Goal: Task Accomplishment & Management: Manage account settings

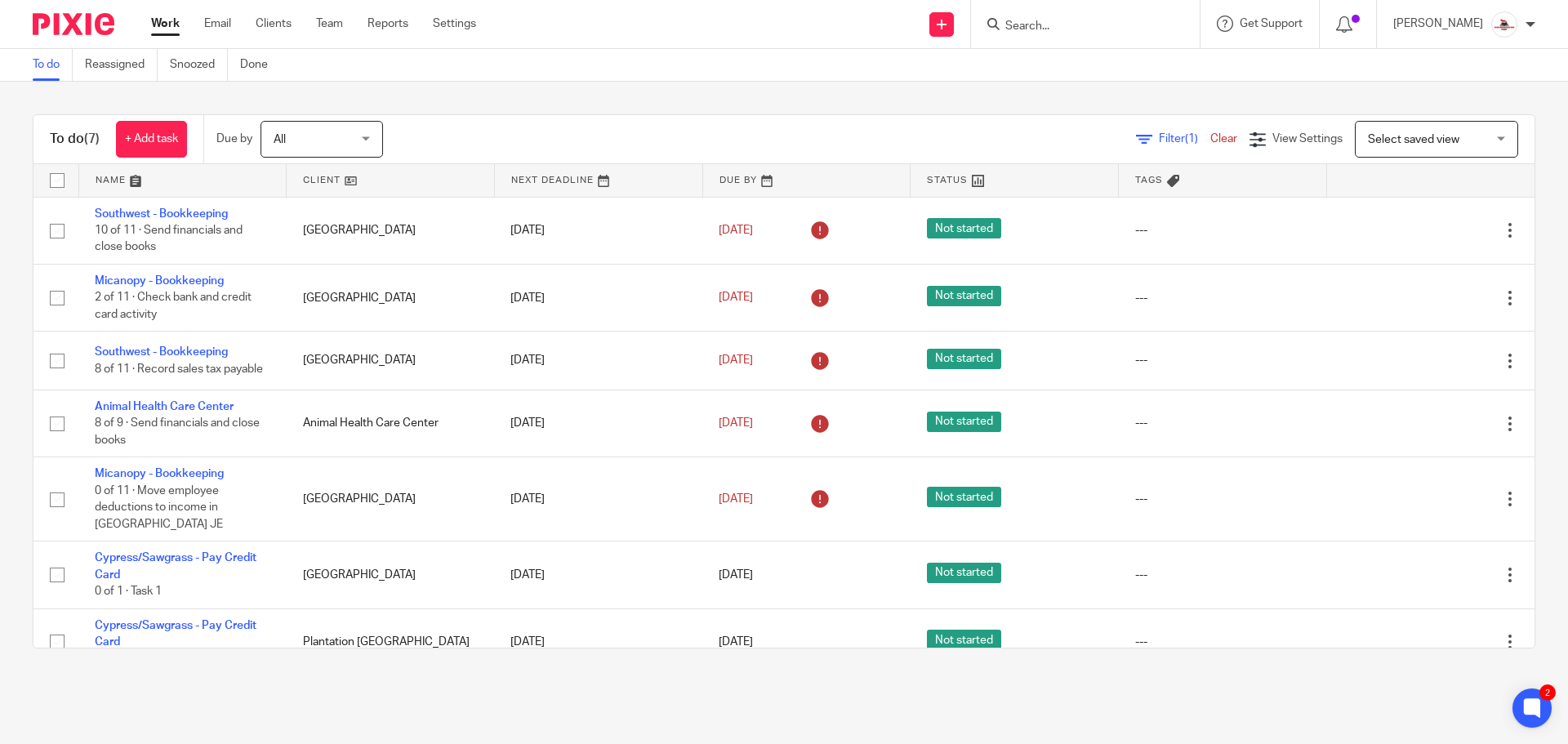
scroll to position [37, 0]
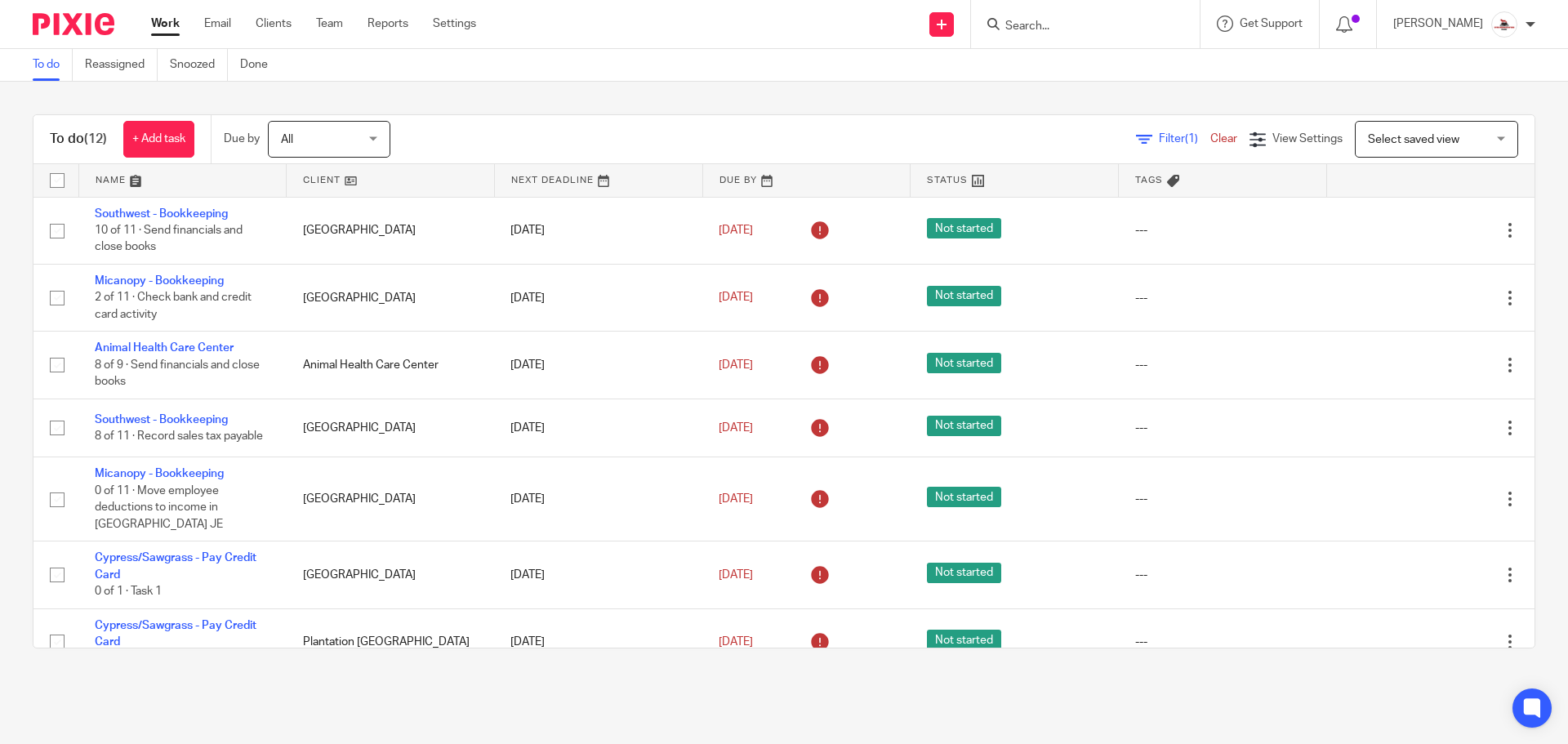
click at [310, 177] on link at bounding box center [390, 180] width 208 height 33
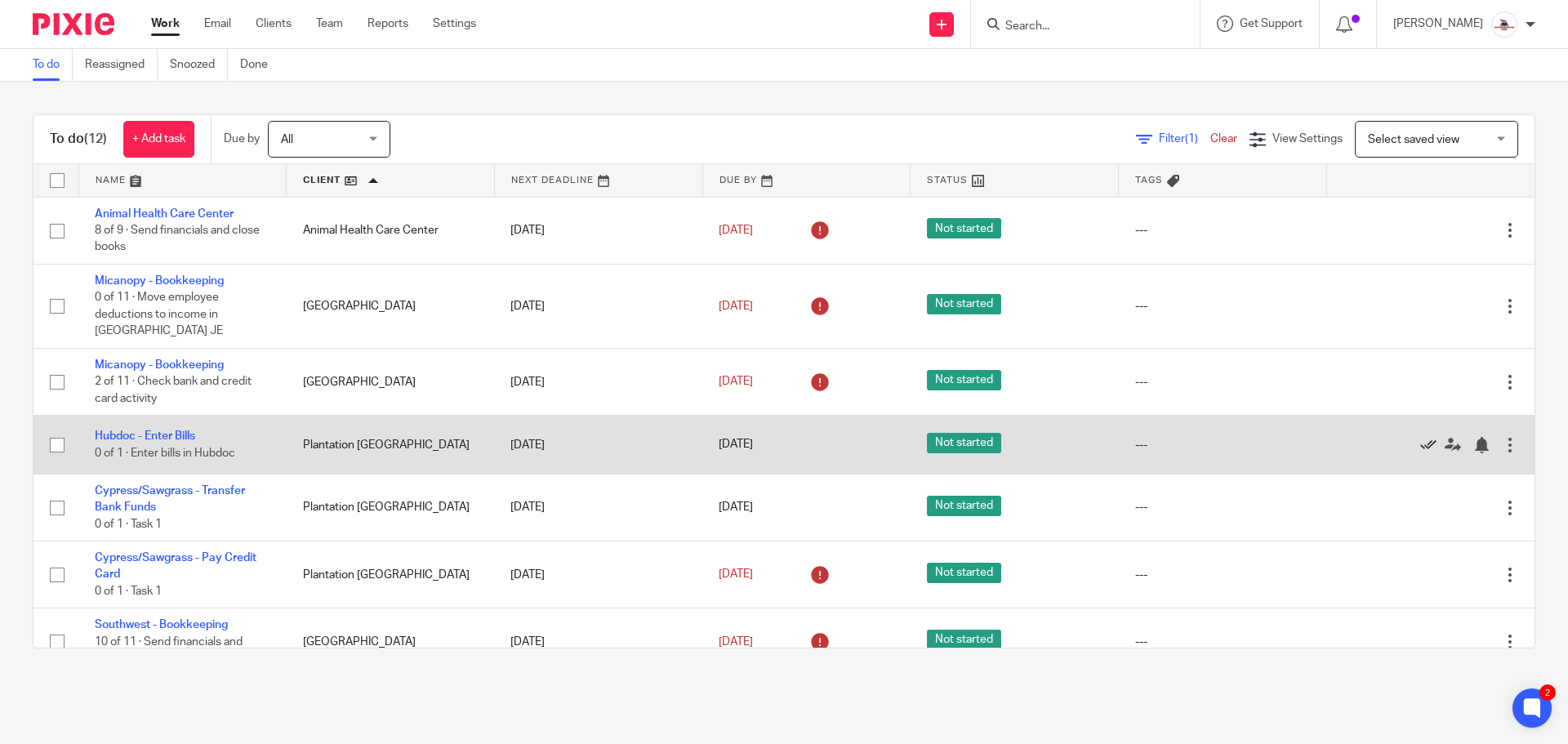
click at [1421, 443] on icon at bounding box center [1429, 446] width 16 height 16
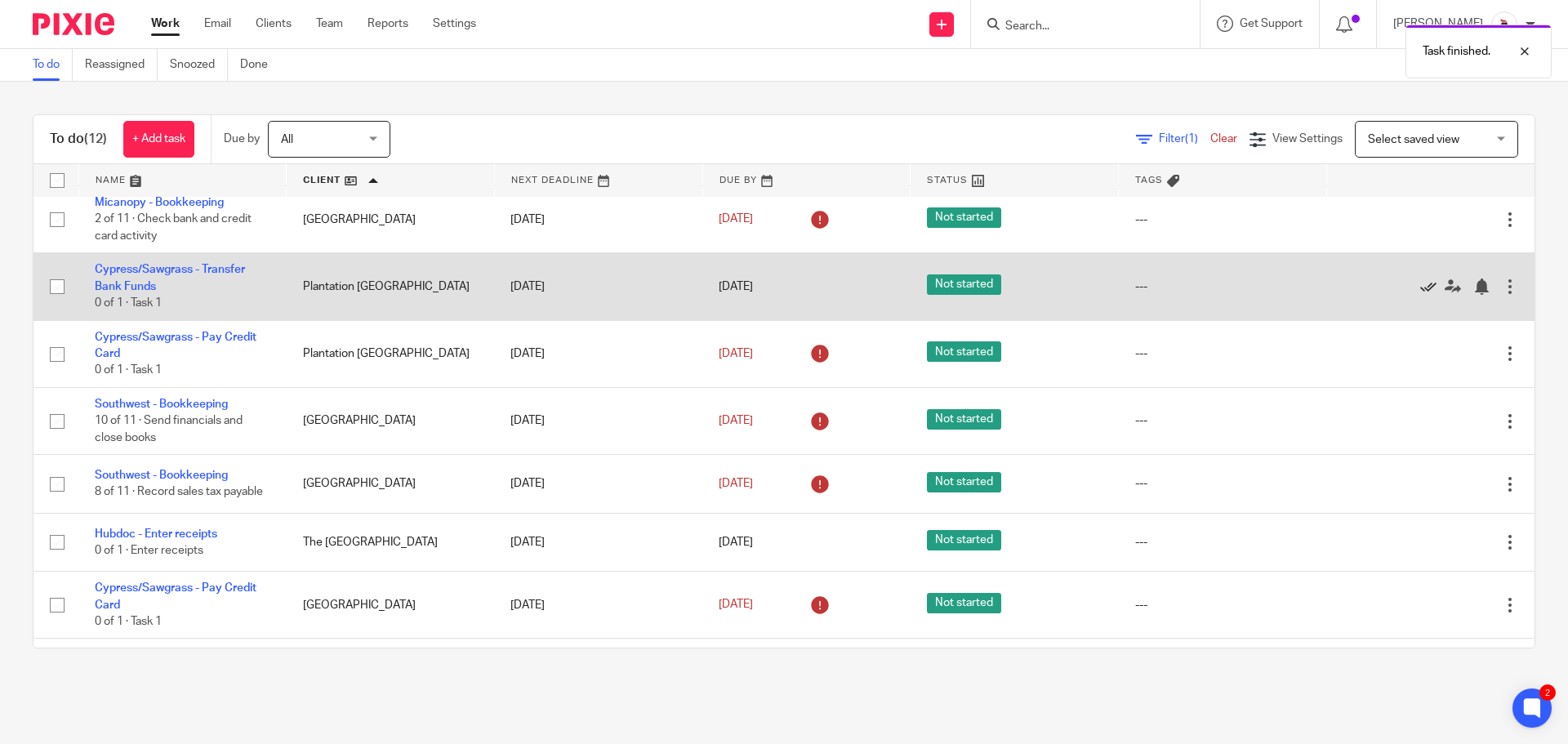
scroll to position [164, 0]
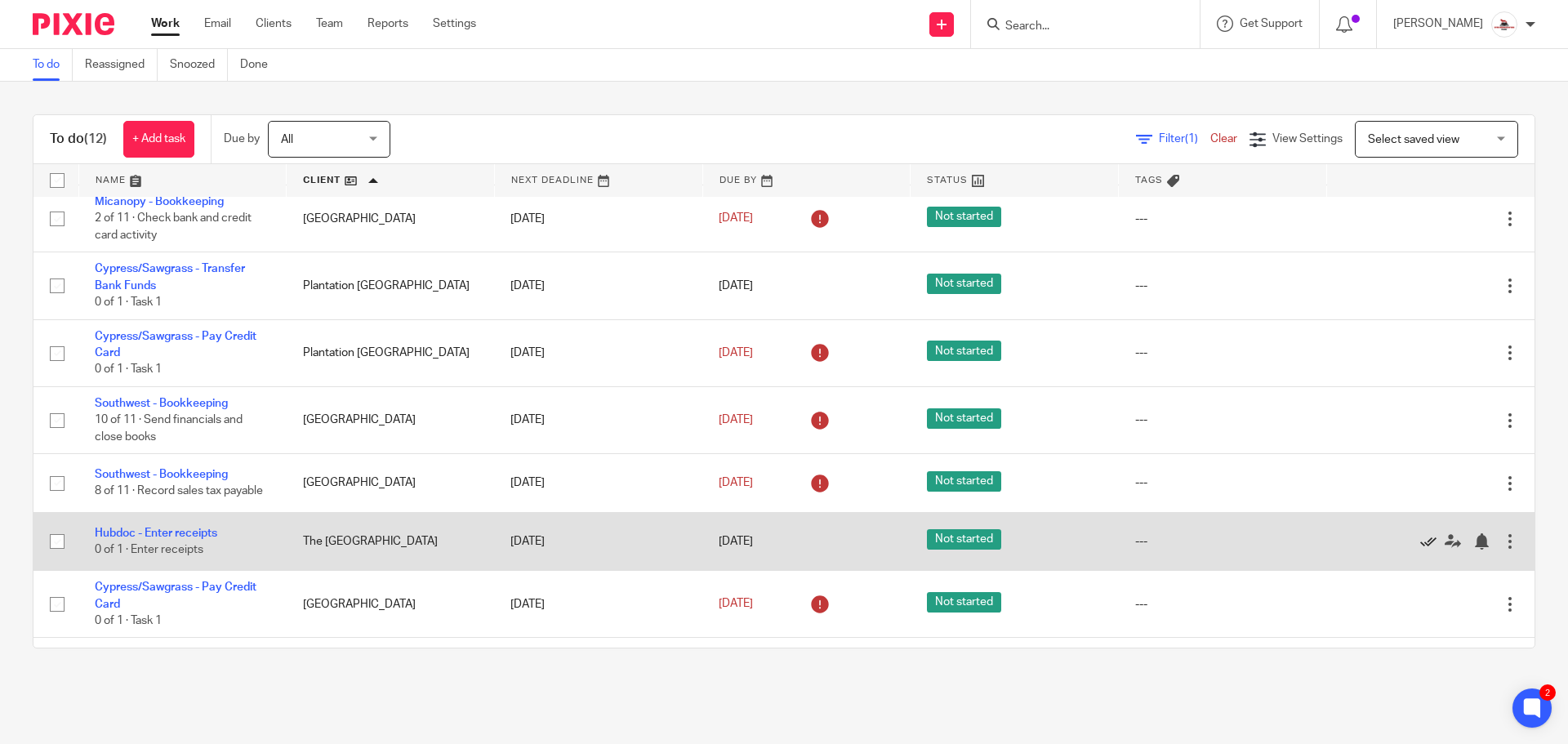
click at [1421, 550] on icon at bounding box center [1429, 542] width 16 height 16
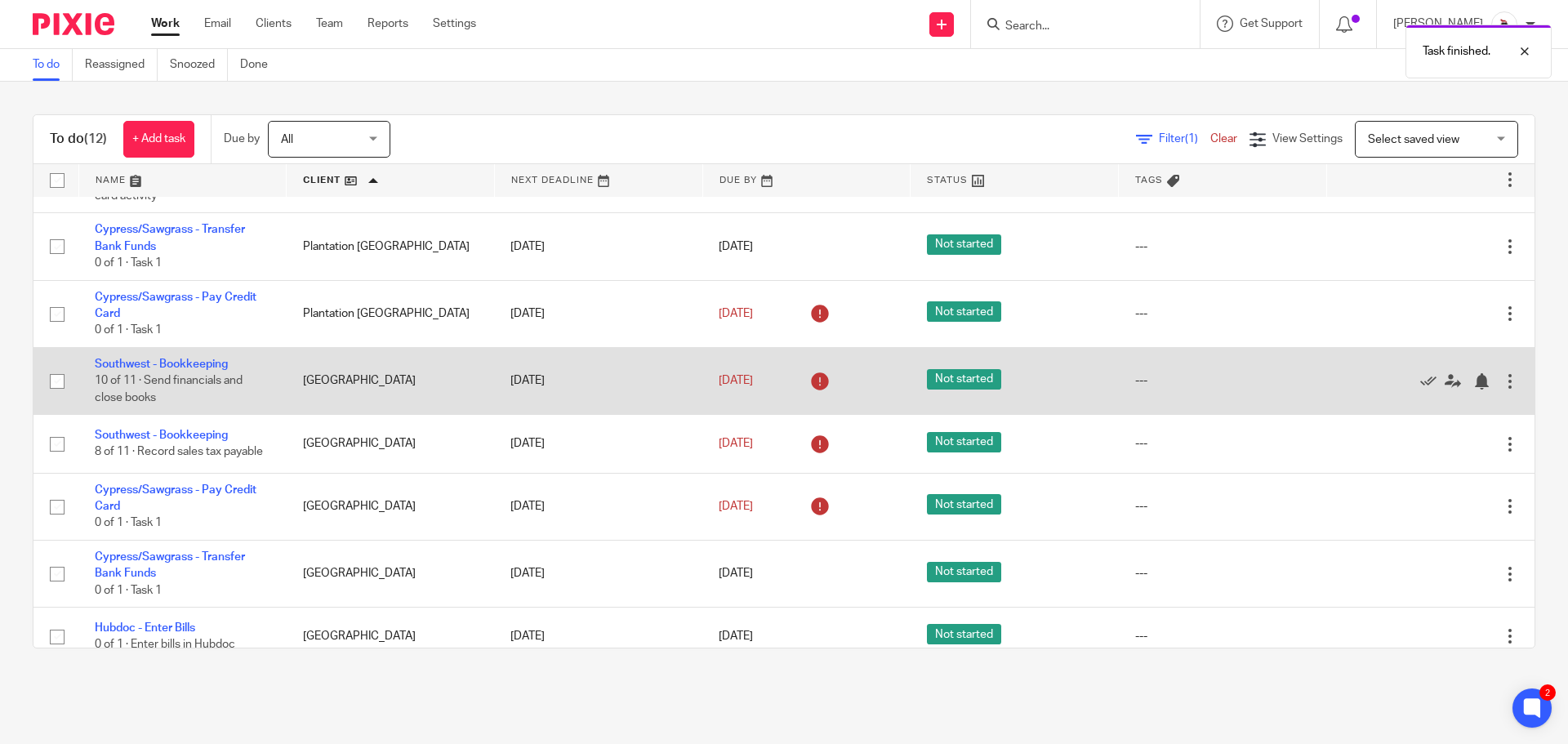
scroll to position [230, 0]
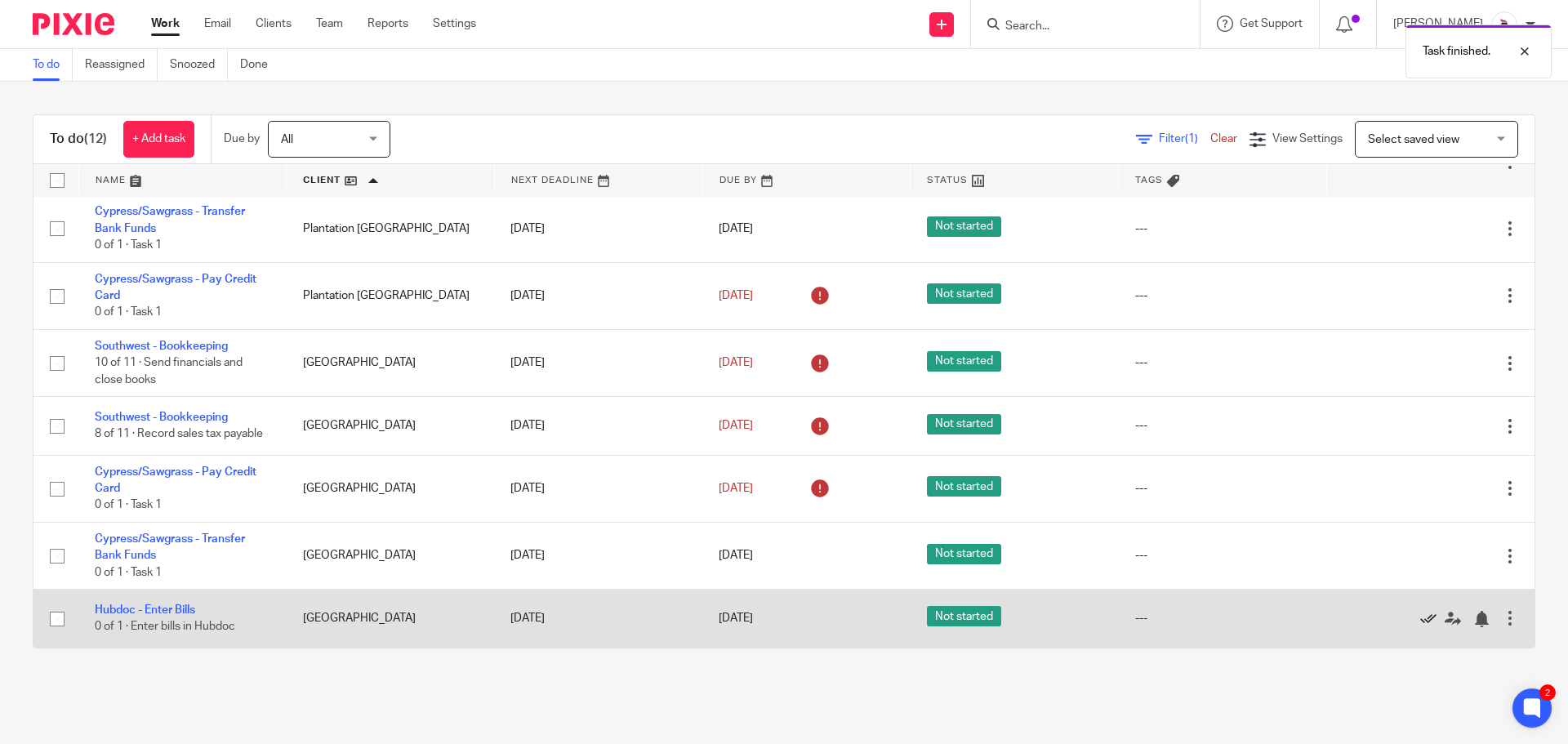
click at [1421, 619] on icon at bounding box center [1429, 620] width 16 height 16
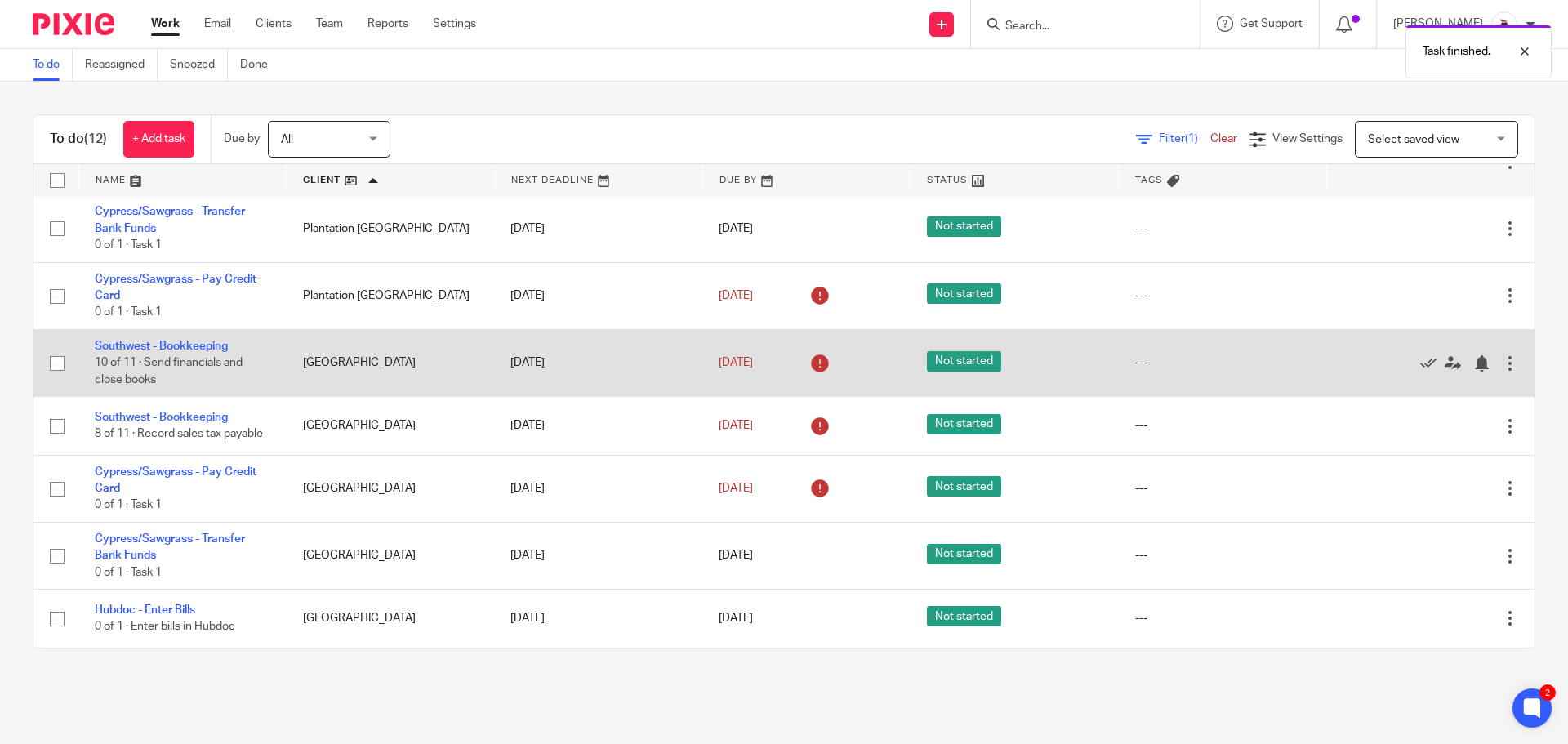
scroll to position [171, 0]
